Goal: Information Seeking & Learning: Find specific fact

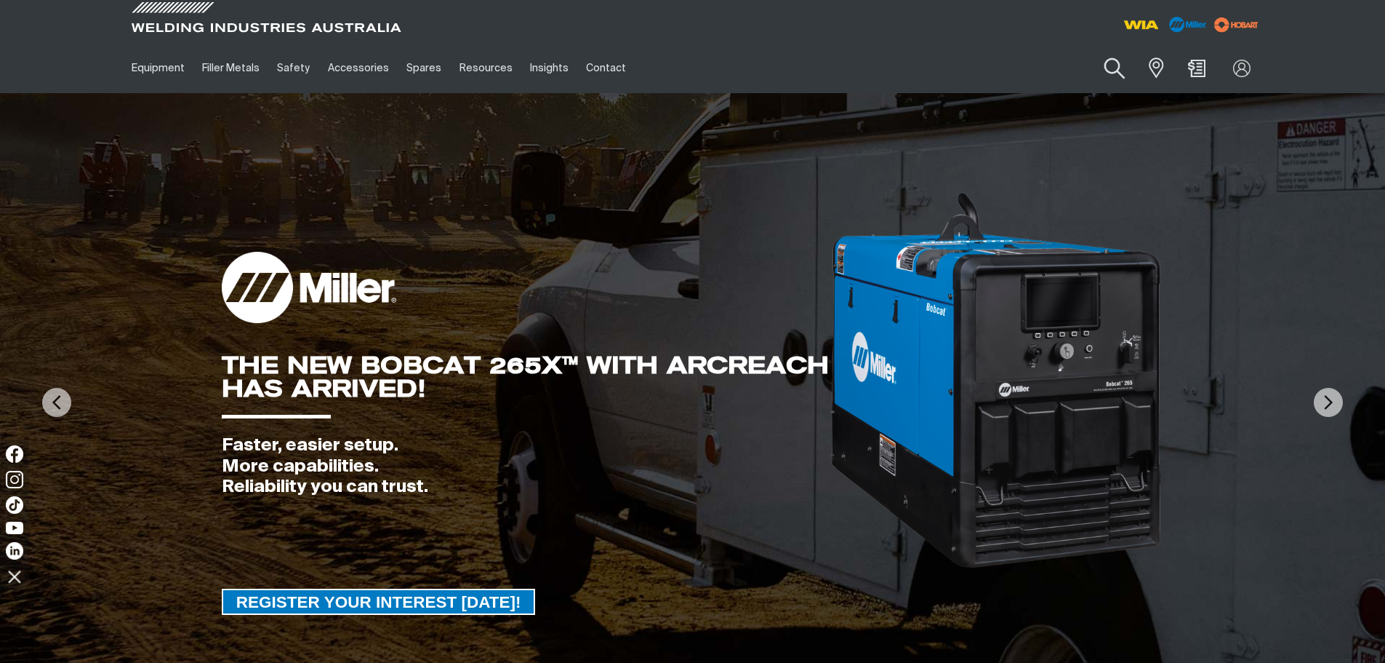
click at [1112, 68] on button "Search products" at bounding box center [1115, 68] width 59 height 41
click at [999, 71] on input "Search" at bounding box center [1027, 68] width 224 height 33
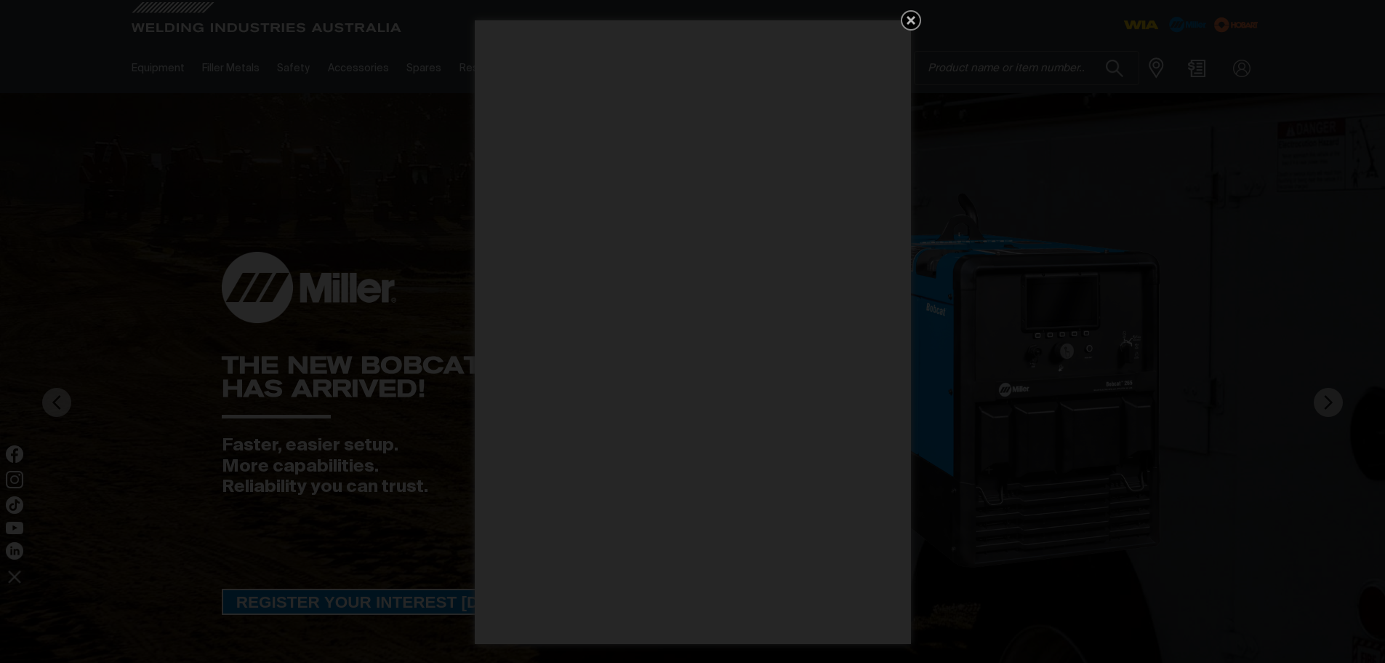
click at [907, 13] on icon "Get 5 WIA Welding Guides Free!" at bounding box center [911, 20] width 17 height 17
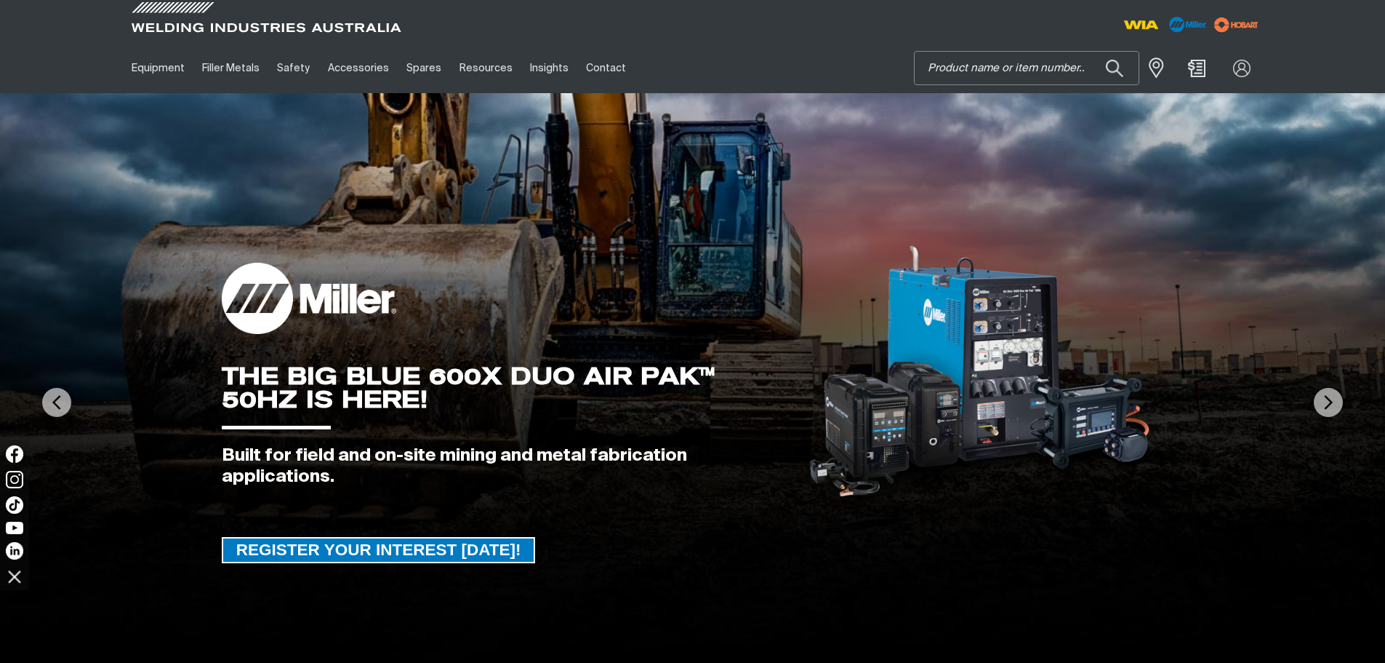
click at [1040, 76] on input "Search" at bounding box center [1027, 68] width 224 height 33
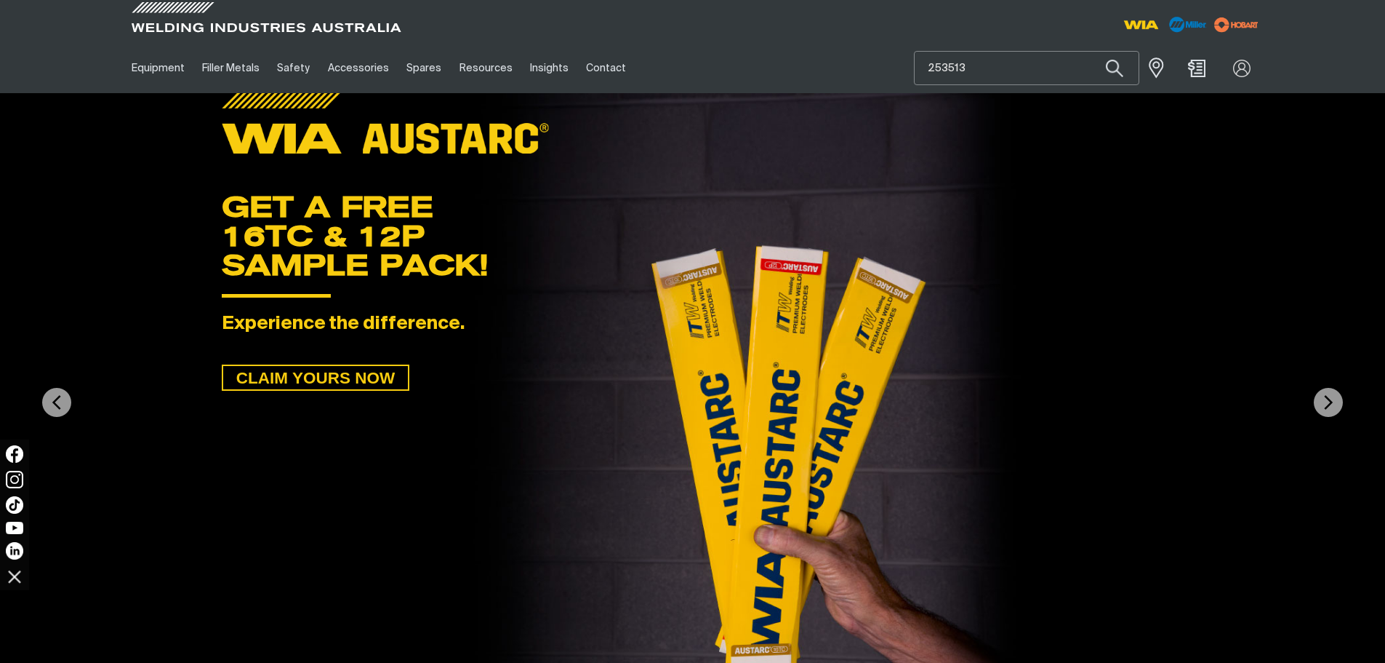
click at [996, 75] on input "253513" at bounding box center [1027, 68] width 224 height 33
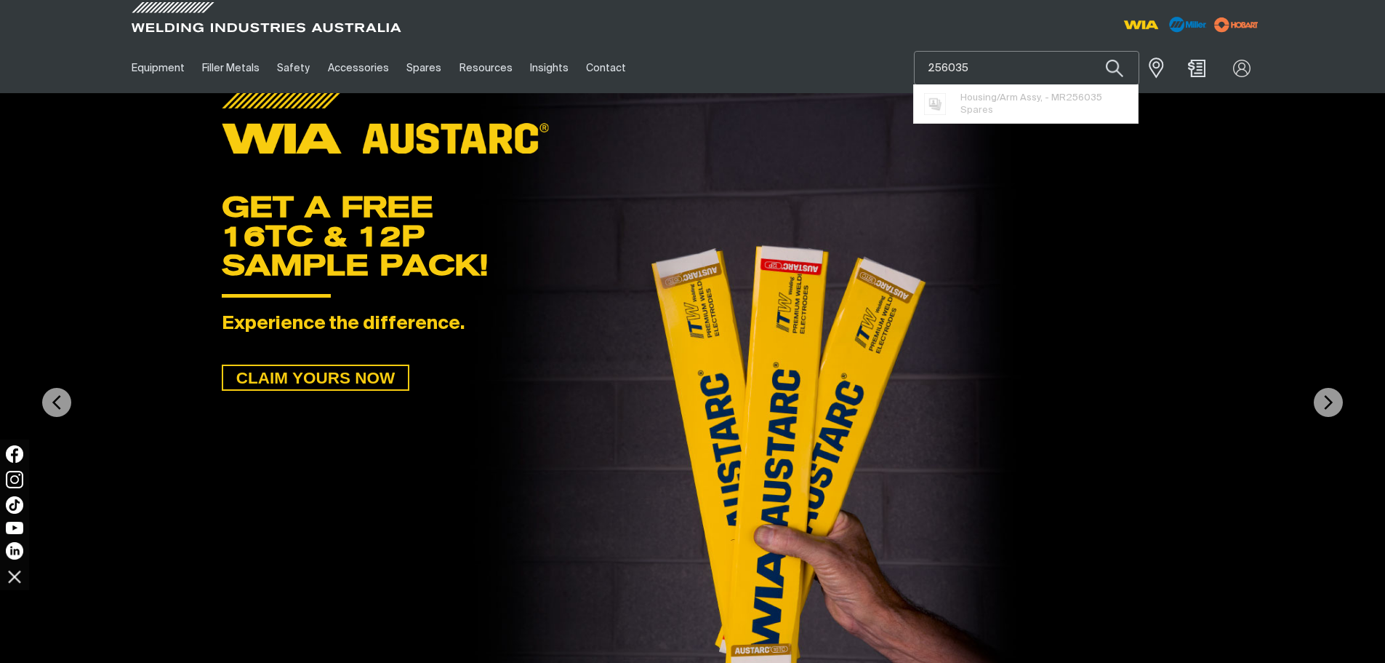
type input "256035"
click at [1017, 107] on span "Housing/Arm Assy, - MR 256035 Spares" at bounding box center [1032, 103] width 142 height 29
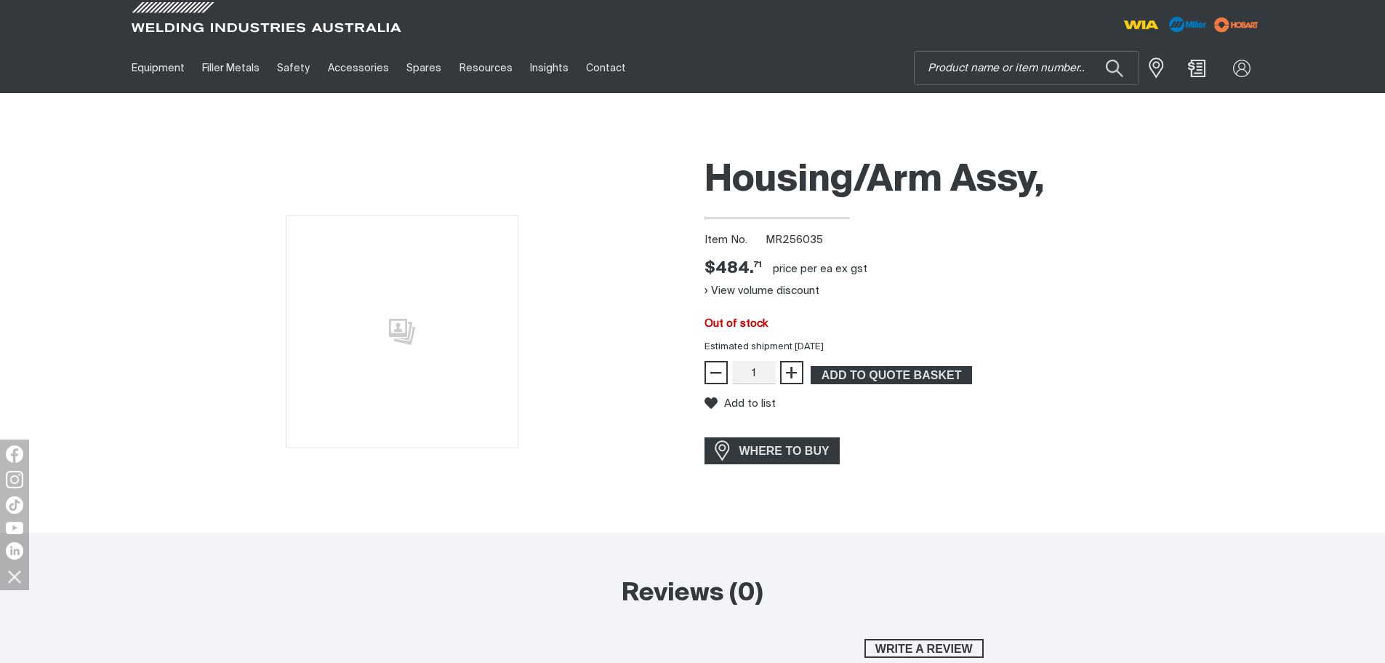
click at [828, 239] on div "Item No. MR256035" at bounding box center [984, 240] width 559 height 17
drag, startPoint x: 791, startPoint y: 238, endPoint x: 766, endPoint y: 236, distance: 24.8
click at [766, 236] on div "Item No. MR256035" at bounding box center [984, 240] width 559 height 17
copy span "MR256035"
drag, startPoint x: 589, startPoint y: 285, endPoint x: 580, endPoint y: 255, distance: 31.8
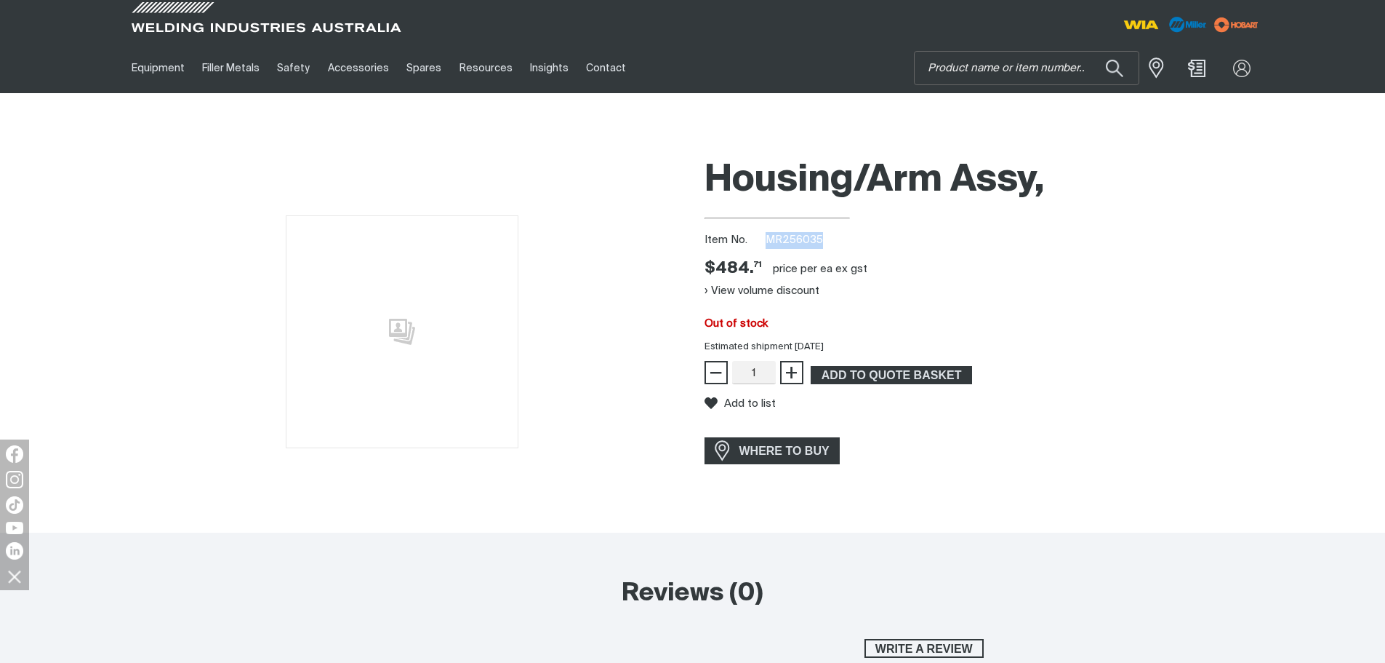
click at [588, 279] on div at bounding box center [402, 332] width 559 height 364
